Goal: Transaction & Acquisition: Purchase product/service

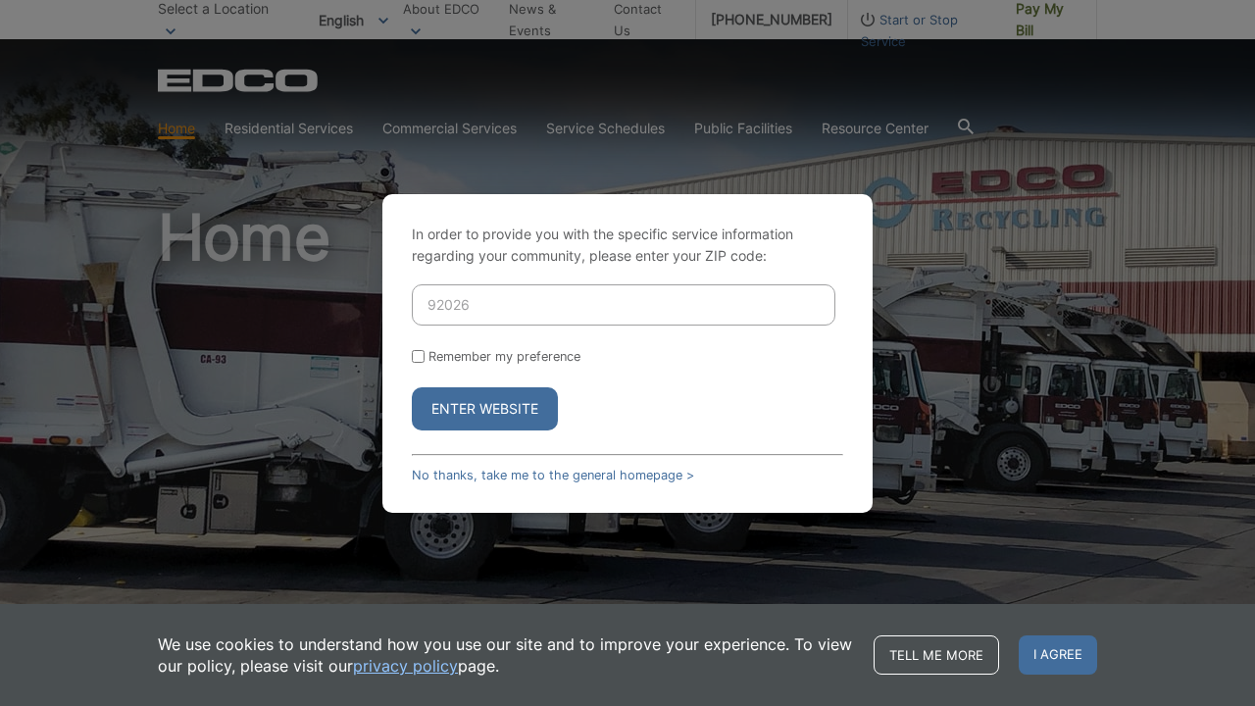
type input "92026"
click at [482, 402] on button "Enter Website" at bounding box center [485, 408] width 146 height 43
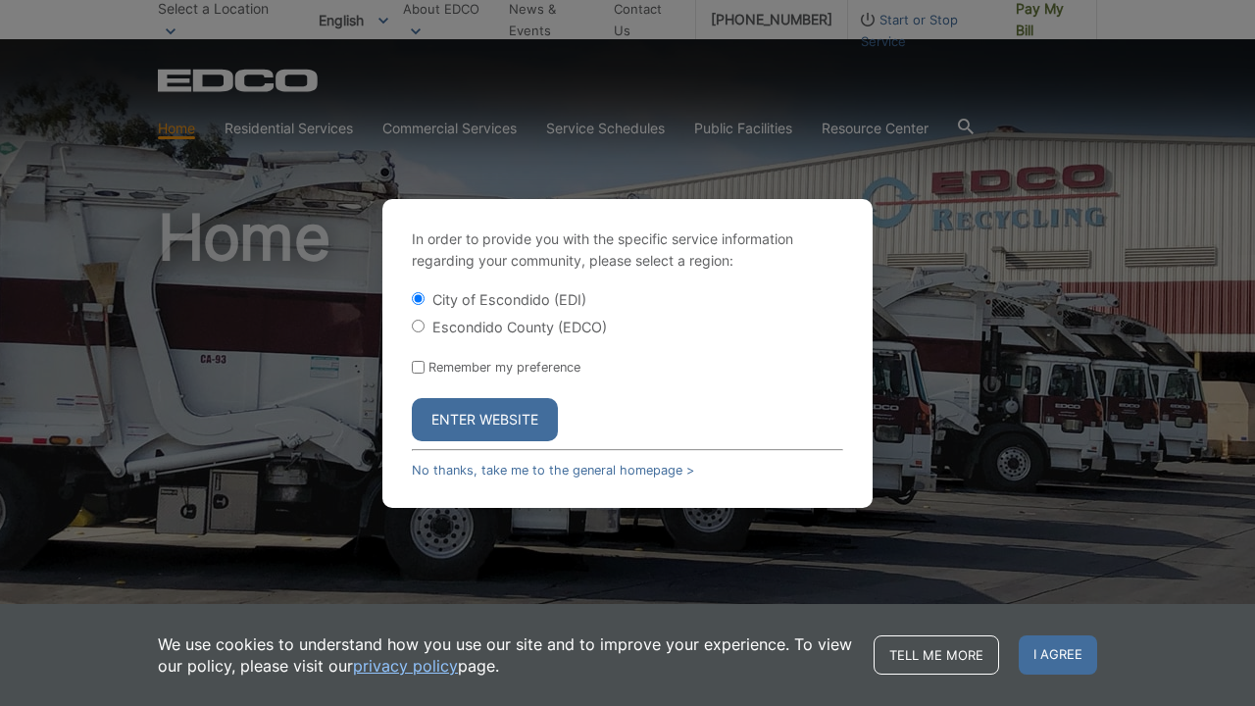
click at [488, 420] on button "Enter Website" at bounding box center [485, 419] width 146 height 43
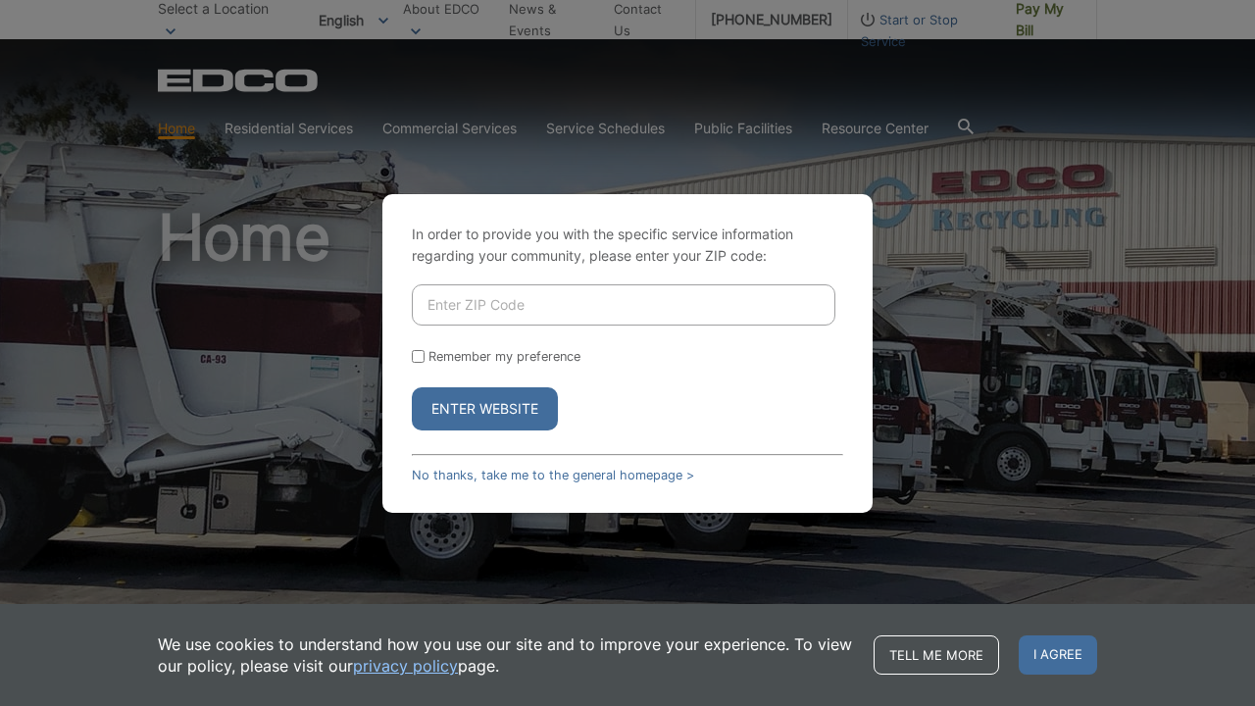
click at [592, 306] on input "Enter ZIP Code" at bounding box center [624, 304] width 424 height 41
type input "92026"
click at [462, 426] on button "Enter Website" at bounding box center [485, 408] width 146 height 43
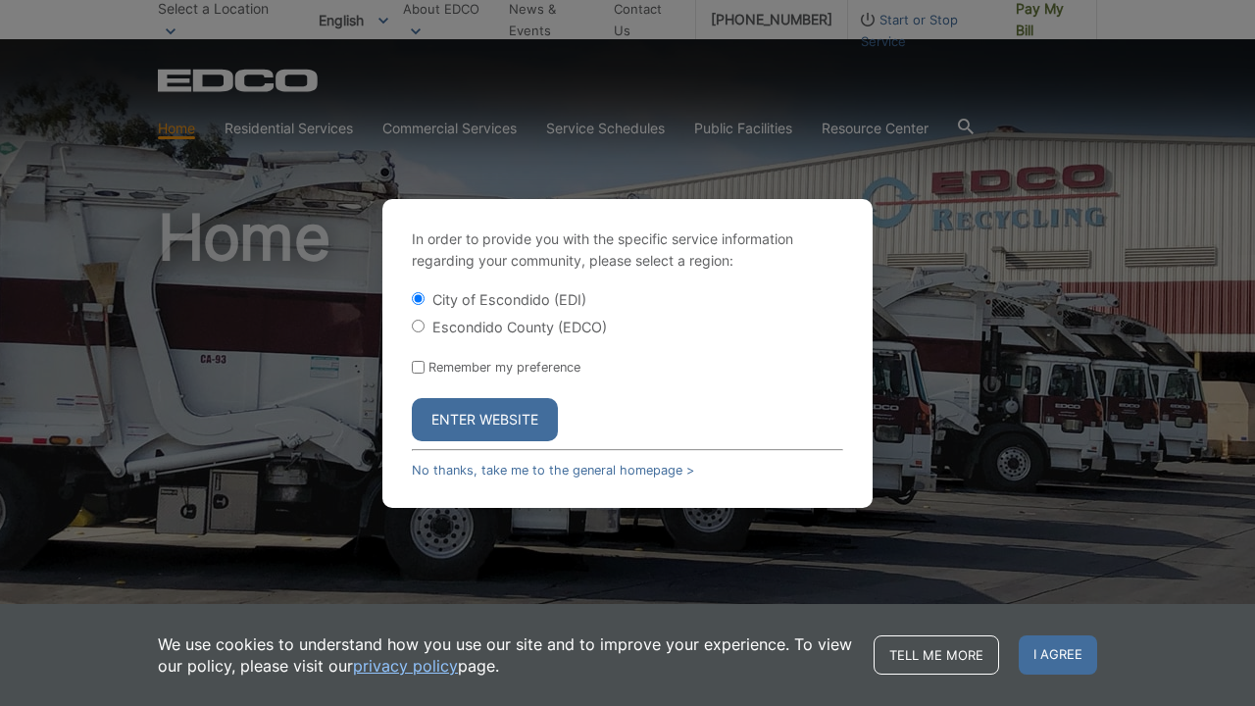
click at [422, 329] on input "Escondido County (EDCO)" at bounding box center [418, 326] width 13 height 13
radio input "true"
click at [518, 417] on button "Enter Website" at bounding box center [485, 419] width 146 height 43
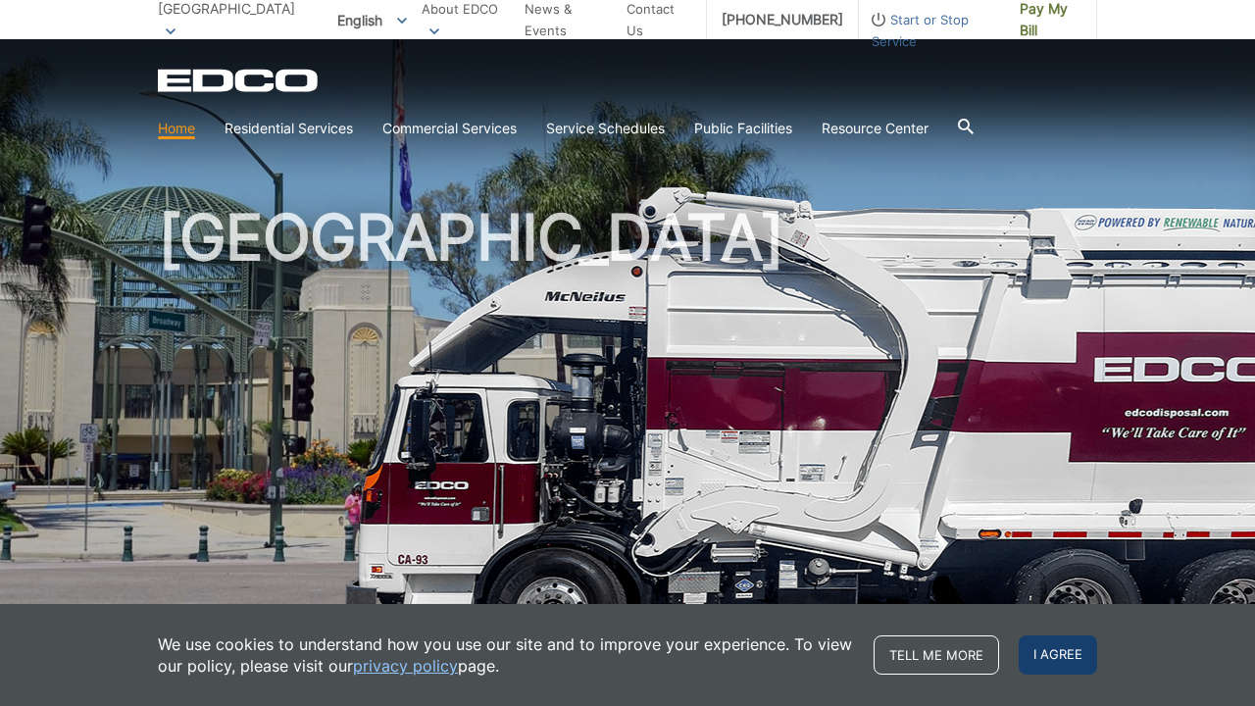
click at [1065, 661] on span "I agree" at bounding box center [1058, 654] width 78 height 39
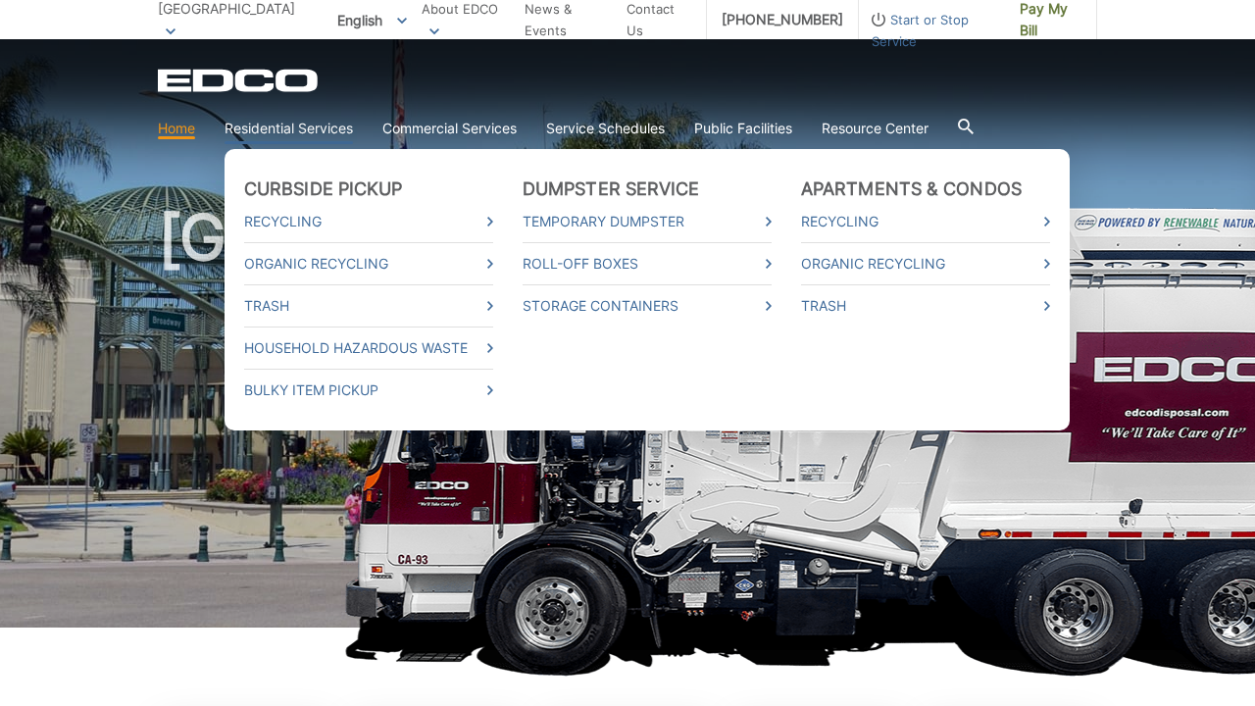
click at [299, 130] on link "Residential Services" at bounding box center [289, 129] width 128 height 22
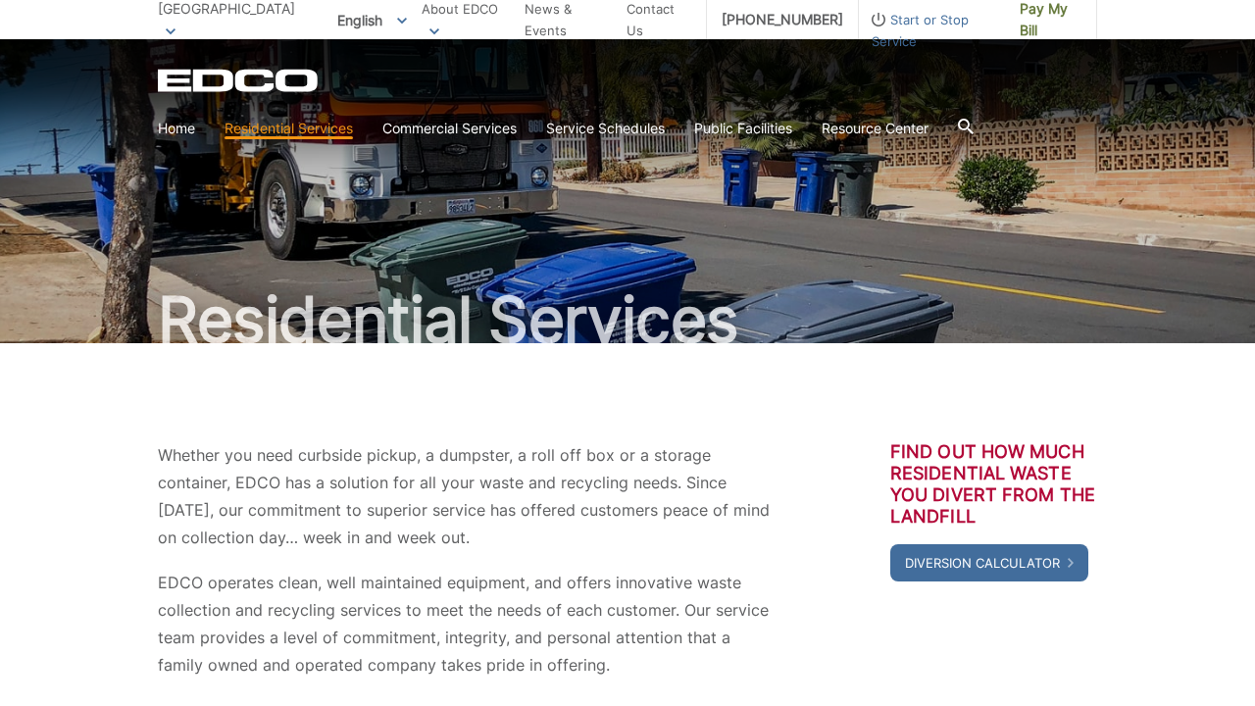
click at [731, 213] on div "Residential Services" at bounding box center [627, 191] width 939 height 304
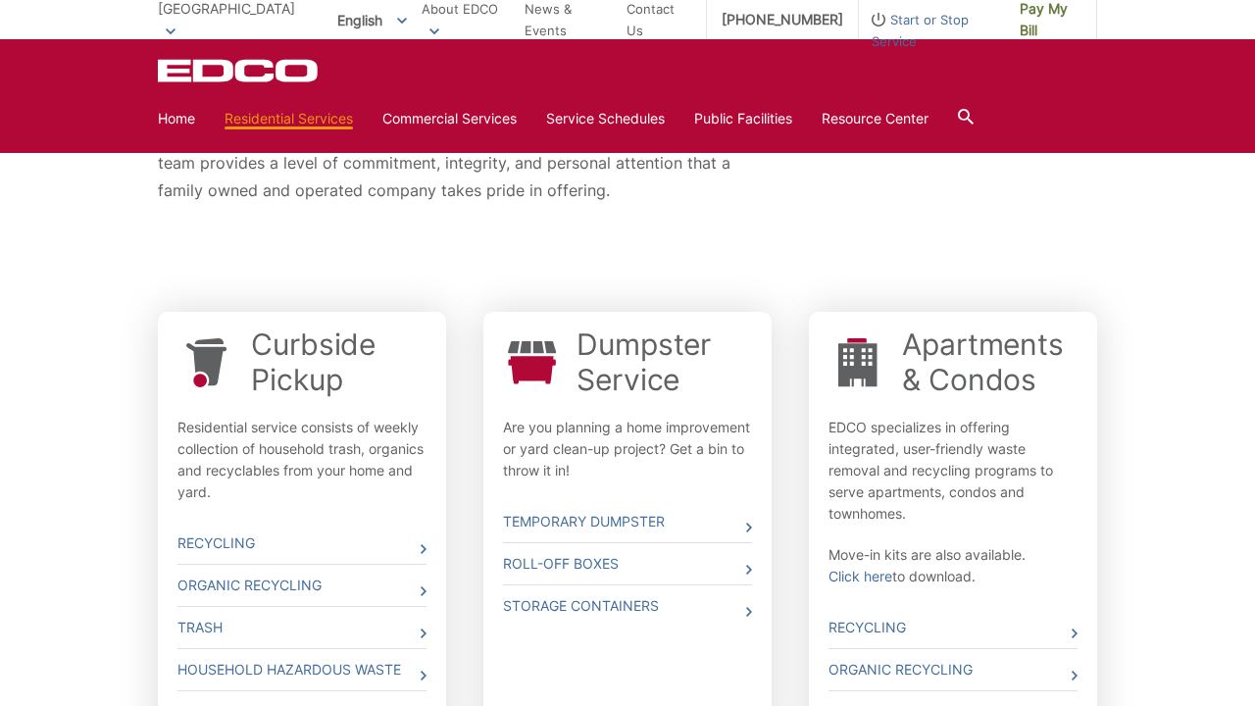
scroll to position [568, 0]
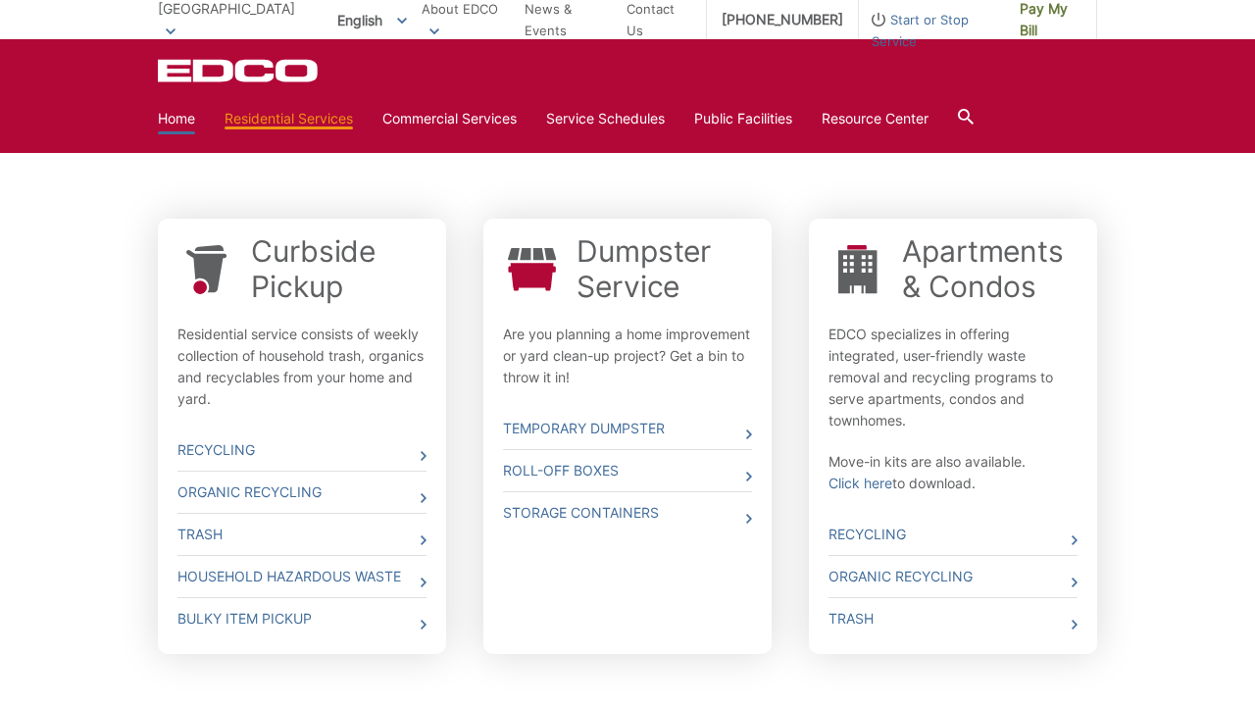
click at [173, 117] on link "Home" at bounding box center [176, 119] width 37 height 22
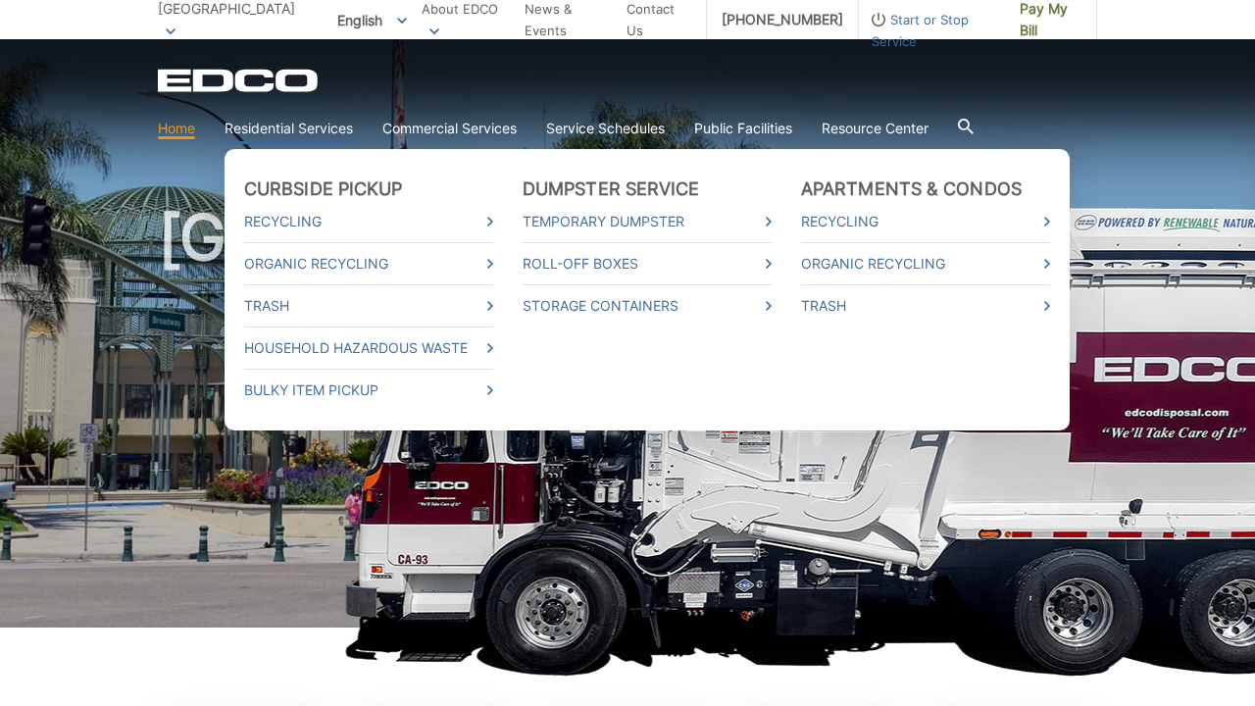
click at [322, 128] on link "Residential Services" at bounding box center [289, 129] width 128 height 22
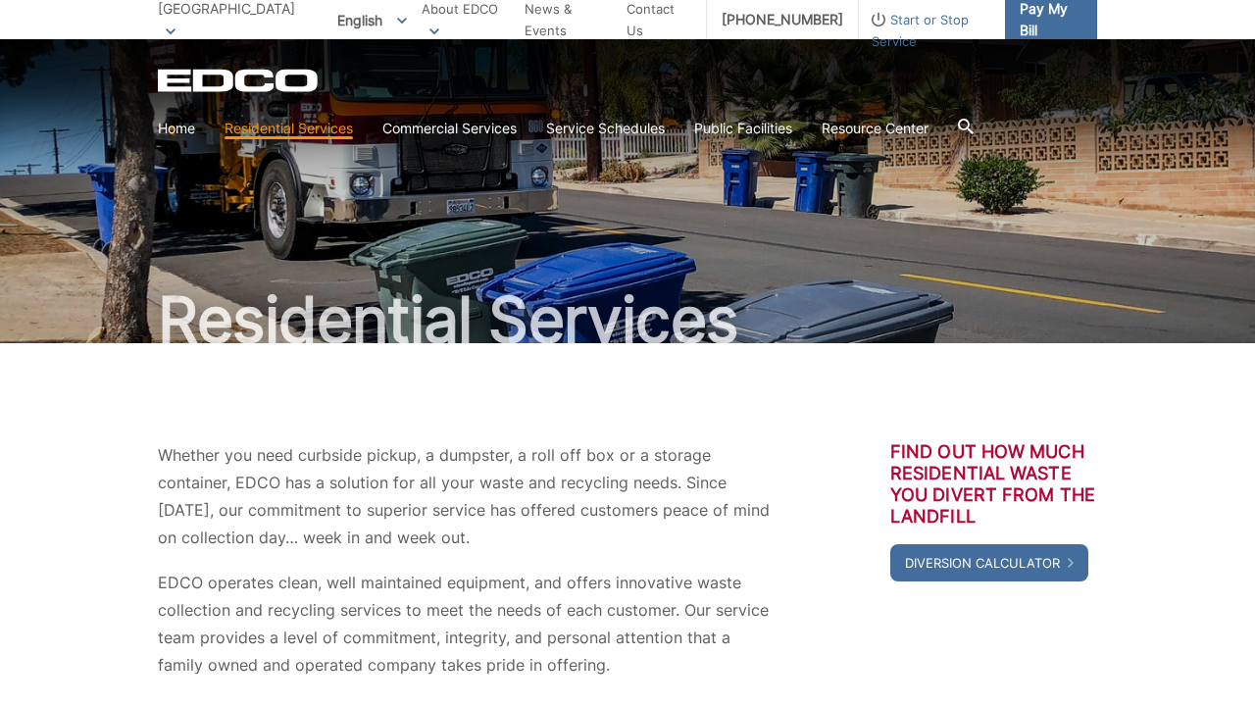
click at [1024, 4] on span "Pay My Bill" at bounding box center [1051, 19] width 62 height 43
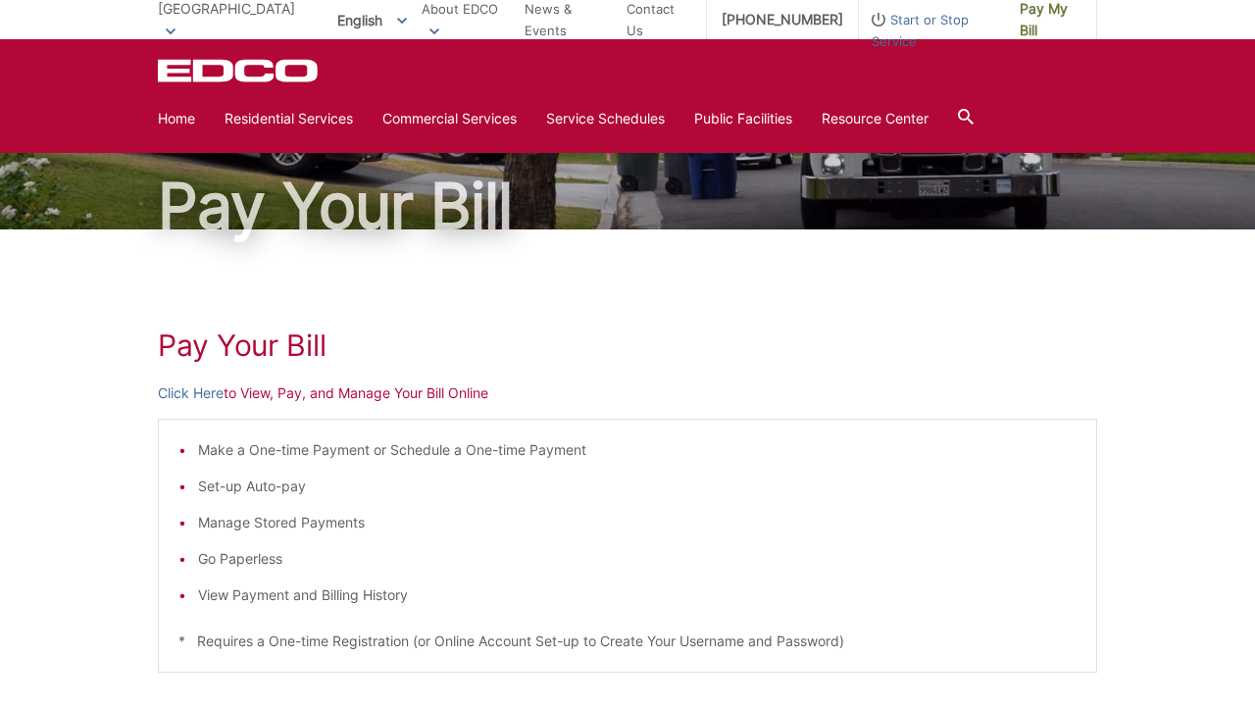
scroll to position [97, 0]
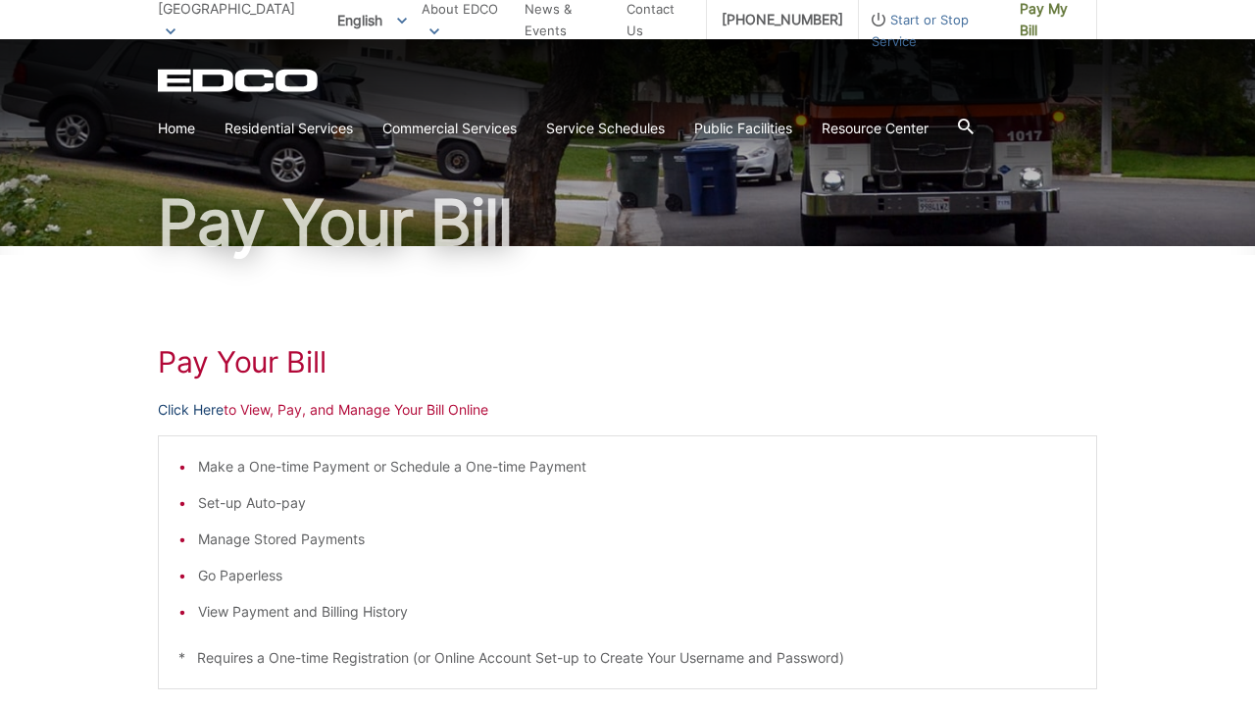
click at [201, 415] on link "Click Here" at bounding box center [191, 410] width 66 height 22
